Goal: Information Seeking & Learning: Learn about a topic

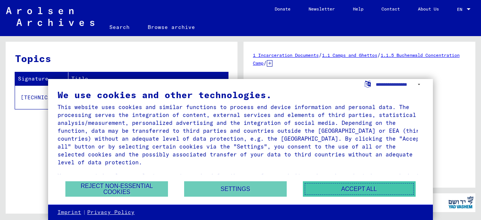
click at [340, 187] on button "Accept all" at bounding box center [359, 188] width 113 height 15
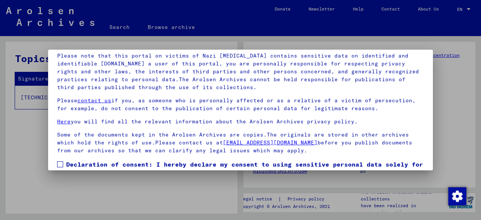
scroll to position [59, 0]
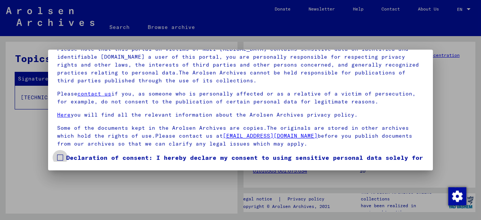
click at [62, 156] on span at bounding box center [60, 158] width 6 height 6
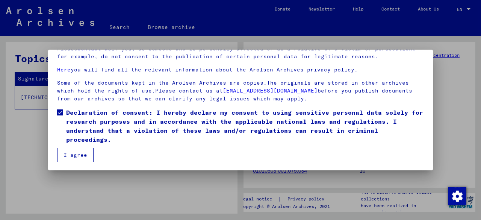
click at [69, 159] on button "I agree" at bounding box center [75, 155] width 36 height 14
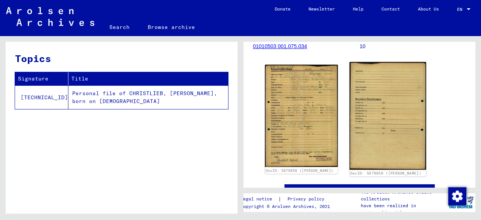
scroll to position [124, 0]
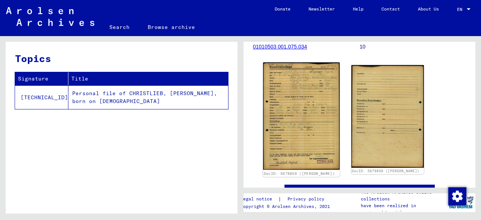
click at [295, 114] on img at bounding box center [301, 115] width 76 height 107
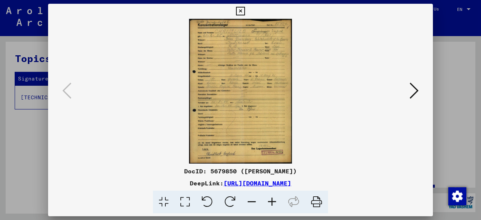
click at [272, 202] on icon at bounding box center [272, 202] width 20 height 23
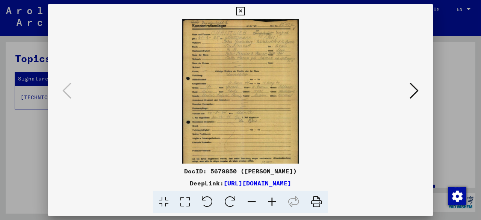
click at [272, 202] on icon at bounding box center [272, 202] width 20 height 23
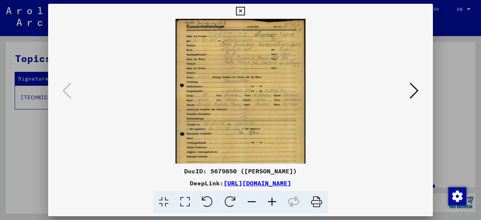
click at [272, 202] on icon at bounding box center [272, 202] width 20 height 23
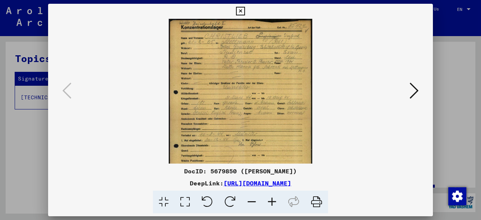
click at [272, 202] on icon at bounding box center [272, 202] width 20 height 23
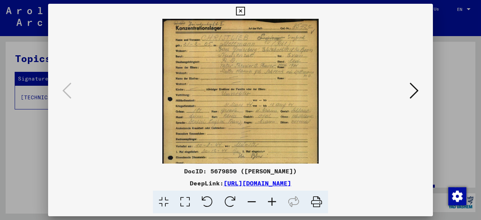
click at [272, 202] on icon at bounding box center [272, 202] width 20 height 23
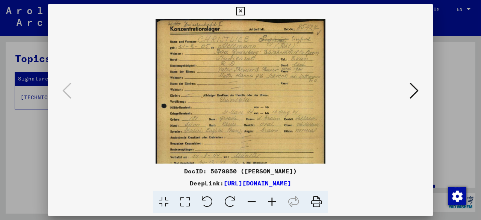
click at [272, 202] on icon at bounding box center [272, 202] width 20 height 23
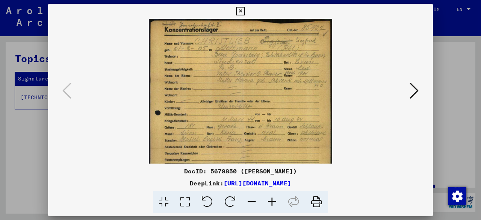
click at [272, 202] on icon at bounding box center [272, 202] width 20 height 23
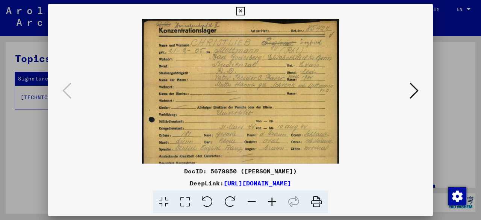
click at [272, 202] on icon at bounding box center [272, 202] width 20 height 23
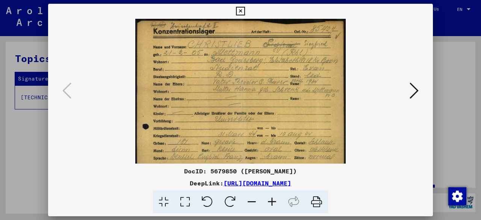
click at [272, 202] on icon at bounding box center [272, 202] width 20 height 23
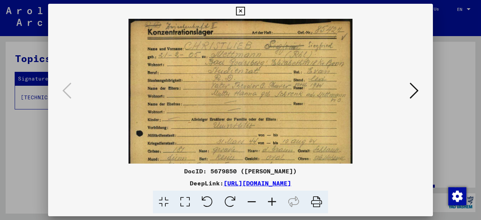
click at [272, 202] on icon at bounding box center [272, 202] width 20 height 23
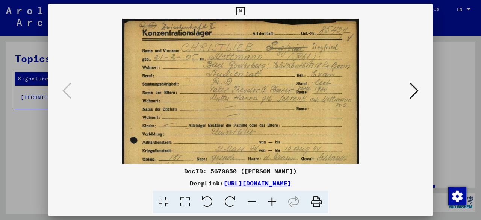
click at [272, 202] on icon at bounding box center [272, 202] width 20 height 23
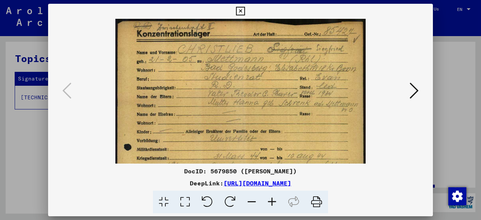
click at [272, 202] on icon at bounding box center [272, 202] width 20 height 23
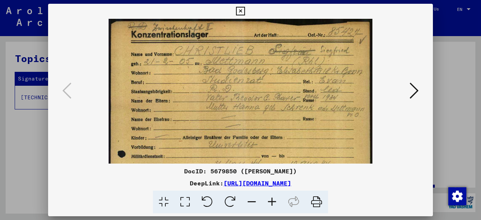
click at [184, 202] on icon at bounding box center [184, 202] width 21 height 23
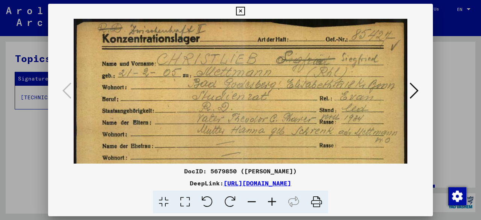
click at [253, 202] on icon at bounding box center [252, 202] width 20 height 23
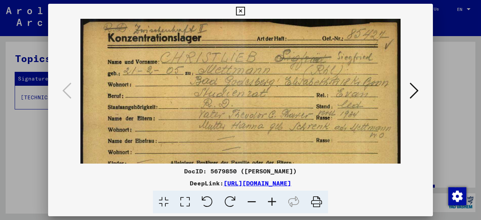
click at [253, 202] on icon at bounding box center [252, 202] width 20 height 23
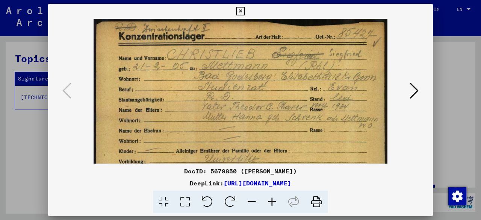
click at [253, 202] on icon at bounding box center [252, 202] width 20 height 23
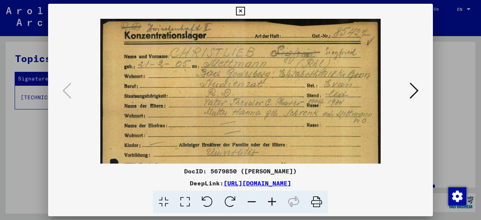
click at [253, 202] on icon at bounding box center [252, 202] width 20 height 23
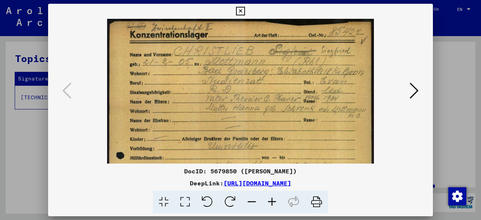
click at [253, 202] on icon at bounding box center [252, 202] width 20 height 23
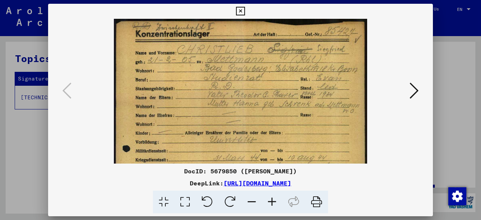
click at [253, 202] on icon at bounding box center [252, 202] width 20 height 23
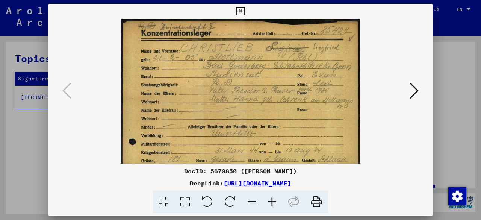
click at [253, 202] on icon at bounding box center [252, 202] width 20 height 23
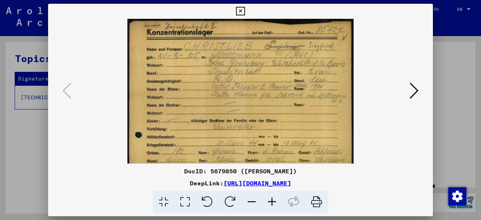
click at [253, 202] on icon at bounding box center [252, 202] width 20 height 23
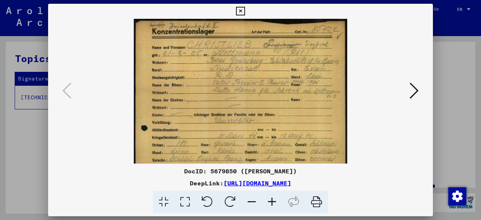
click at [253, 202] on icon at bounding box center [252, 202] width 20 height 23
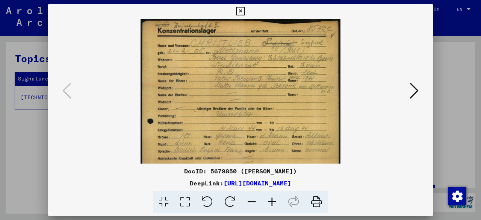
click at [253, 202] on icon at bounding box center [252, 202] width 20 height 23
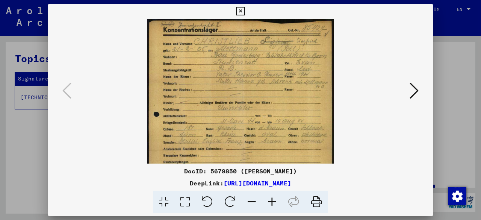
click at [253, 202] on icon at bounding box center [252, 202] width 20 height 23
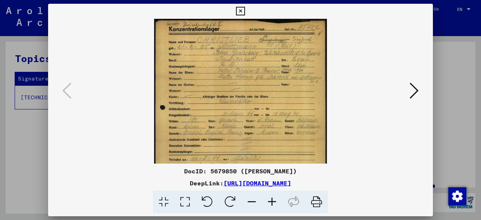
click at [253, 202] on icon at bounding box center [252, 202] width 20 height 23
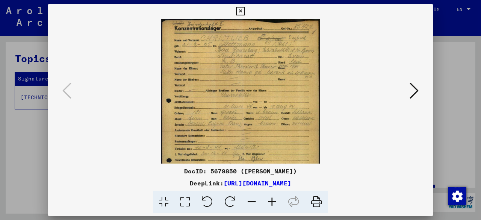
click at [253, 202] on icon at bounding box center [252, 202] width 20 height 23
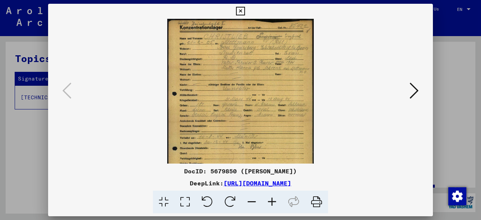
click at [253, 202] on icon at bounding box center [252, 202] width 20 height 23
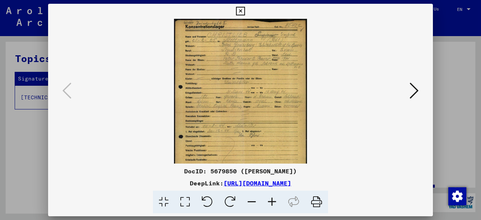
click at [253, 202] on icon at bounding box center [252, 202] width 20 height 23
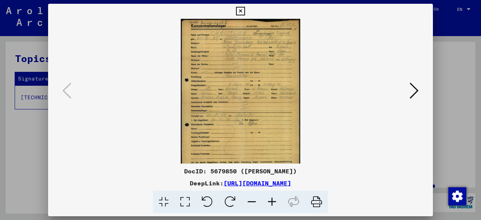
click at [253, 202] on icon at bounding box center [252, 202] width 20 height 23
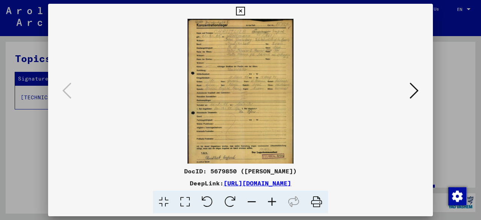
click at [253, 202] on icon at bounding box center [252, 202] width 20 height 23
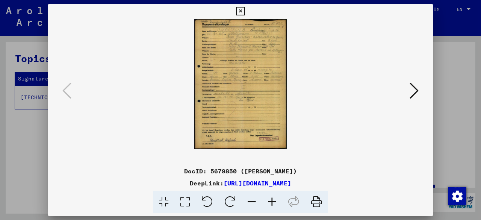
click at [241, 10] on icon at bounding box center [240, 11] width 9 height 9
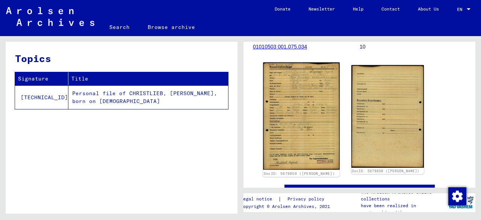
click at [296, 94] on img at bounding box center [301, 115] width 76 height 107
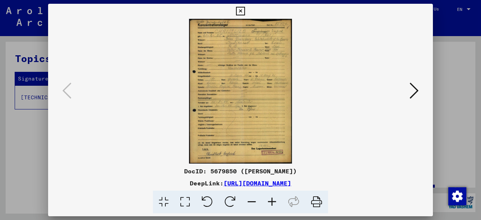
click at [273, 202] on icon at bounding box center [272, 202] width 20 height 23
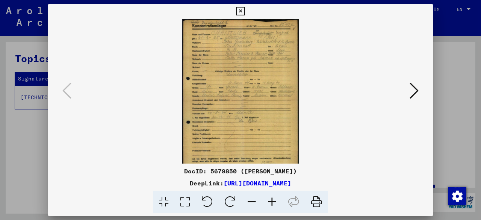
click at [273, 202] on icon at bounding box center [272, 202] width 20 height 23
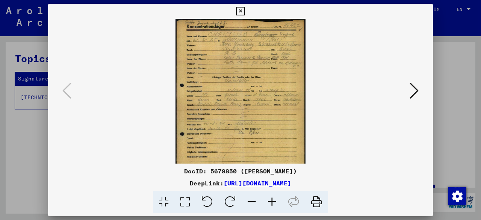
click at [273, 202] on icon at bounding box center [272, 202] width 20 height 23
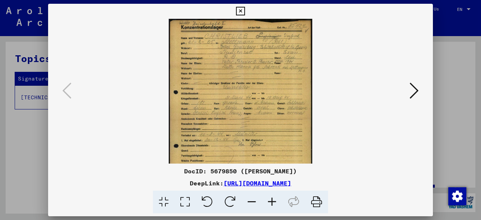
click at [273, 202] on icon at bounding box center [272, 202] width 20 height 23
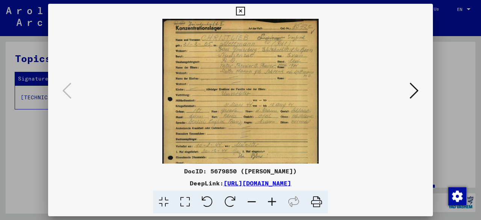
click at [273, 202] on icon at bounding box center [272, 202] width 20 height 23
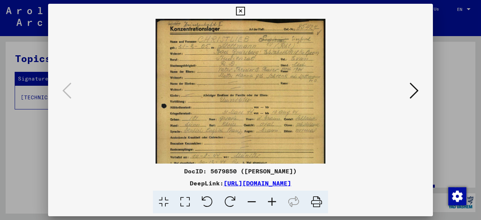
click at [273, 202] on icon at bounding box center [272, 202] width 20 height 23
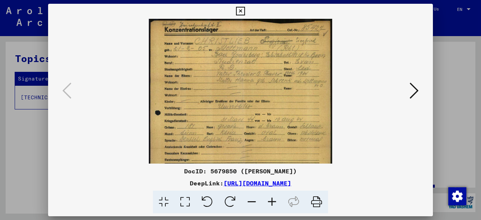
click at [273, 202] on icon at bounding box center [272, 202] width 20 height 23
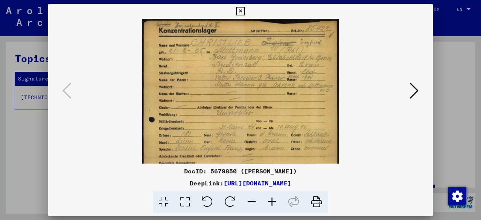
click at [273, 202] on icon at bounding box center [272, 202] width 20 height 23
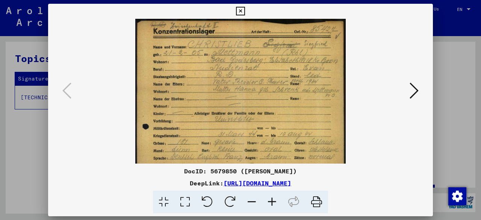
click at [273, 202] on icon at bounding box center [272, 202] width 20 height 23
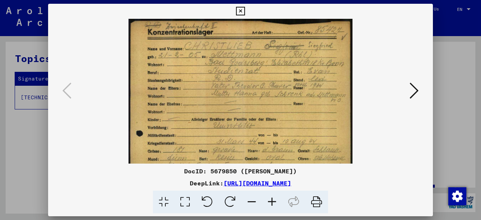
click at [416, 88] on icon at bounding box center [414, 91] width 9 height 18
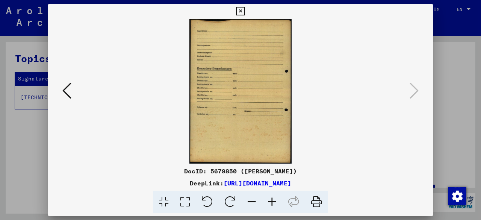
click at [64, 91] on icon at bounding box center [66, 91] width 9 height 18
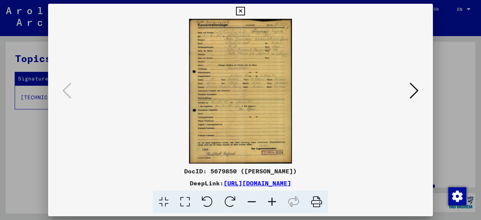
click at [269, 198] on icon at bounding box center [272, 202] width 20 height 23
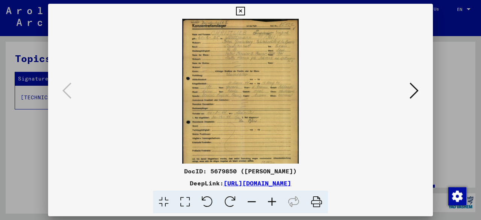
scroll to position [19, 0]
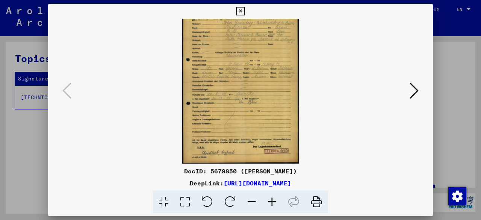
drag, startPoint x: 252, startPoint y: 123, endPoint x: 248, endPoint y: 13, distance: 110.2
click at [248, 13] on div "DocID: 5679850 ([PERSON_NAME]) DeepLink: [URL][DOMAIN_NAME]" at bounding box center [240, 109] width 385 height 210
click at [276, 200] on icon at bounding box center [272, 202] width 20 height 23
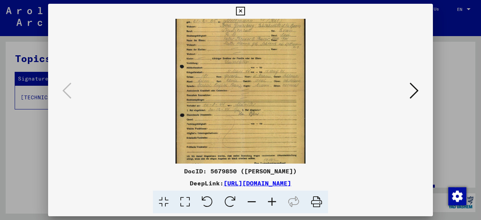
click at [276, 200] on icon at bounding box center [272, 202] width 20 height 23
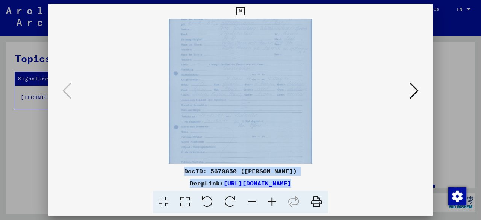
drag, startPoint x: 276, startPoint y: 200, endPoint x: 241, endPoint y: 91, distance: 115.2
click at [241, 91] on div "DocID: 5679850 ([PERSON_NAME]) DeepLink: [URL][DOMAIN_NAME]" at bounding box center [240, 109] width 385 height 210
click at [138, 125] on viewer-one-image at bounding box center [241, 72] width 334 height 145
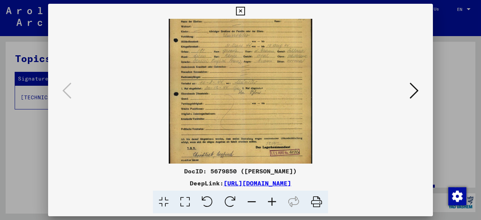
scroll to position [56, 0]
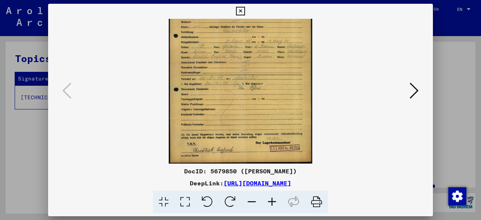
drag, startPoint x: 211, startPoint y: 132, endPoint x: 194, endPoint y: 67, distance: 67.4
click at [194, 67] on img at bounding box center [240, 62] width 143 height 201
click at [275, 203] on icon at bounding box center [272, 202] width 20 height 23
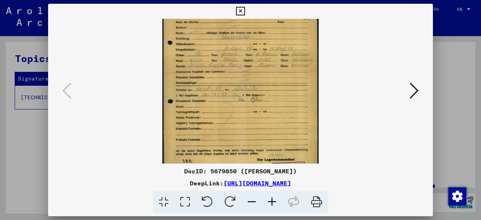
click at [275, 203] on icon at bounding box center [272, 202] width 20 height 23
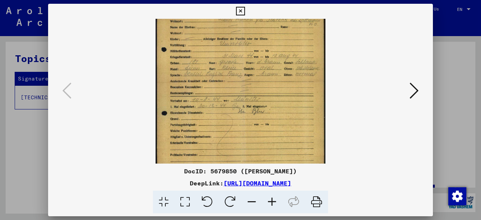
click at [275, 203] on icon at bounding box center [272, 202] width 20 height 23
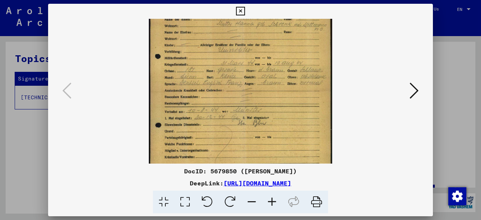
click at [275, 203] on icon at bounding box center [272, 202] width 20 height 23
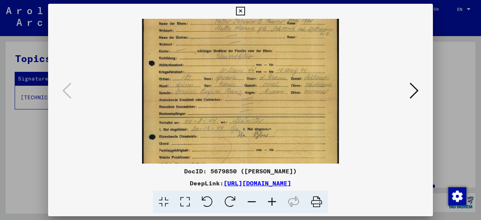
click at [239, 10] on icon at bounding box center [240, 11] width 9 height 9
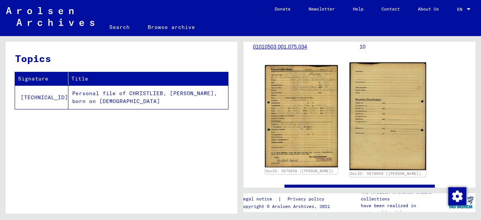
click at [373, 112] on img at bounding box center [388, 116] width 76 height 108
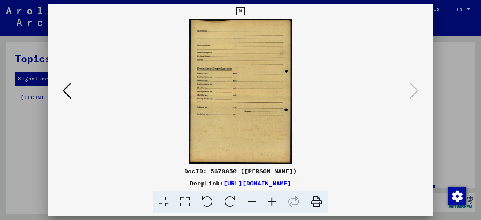
click at [252, 183] on link "[URL][DOMAIN_NAME]" at bounding box center [258, 183] width 68 height 8
